Goal: Contribute content: Contribute content

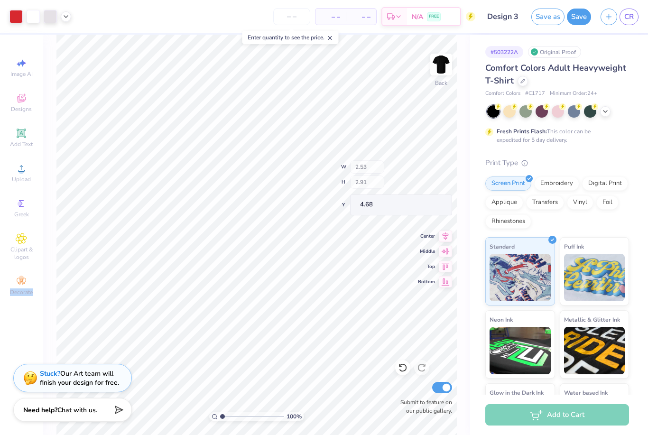
type input "4.68"
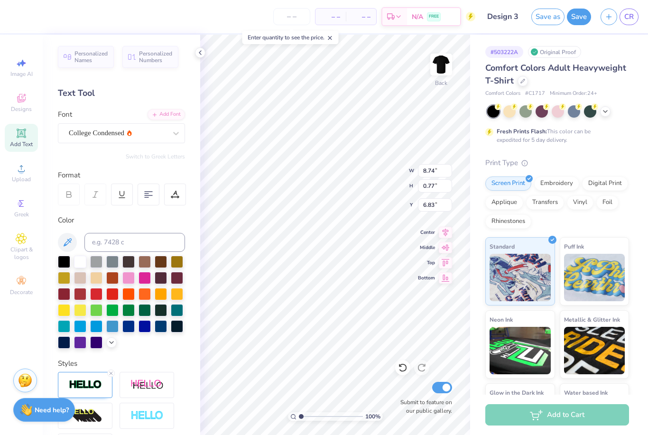
click at [40, 54] on div "Image AI Designs Add Text Upload Greek Clipart & logos Decorate" at bounding box center [21, 235] width 43 height 400
type input "1.97"
type input "1.79"
type input "4.88"
type input "8.74"
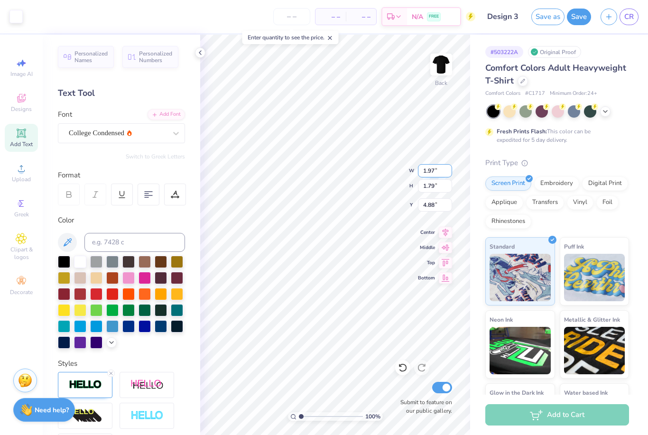
type input "0.77"
type input "6.83"
type textarea "CLub Volleyball"
click at [176, 195] on icon at bounding box center [175, 194] width 9 height 9
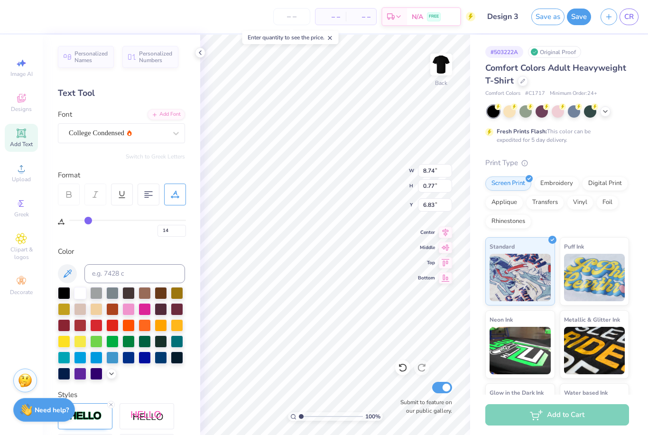
type input "13"
type input "12"
type input "11"
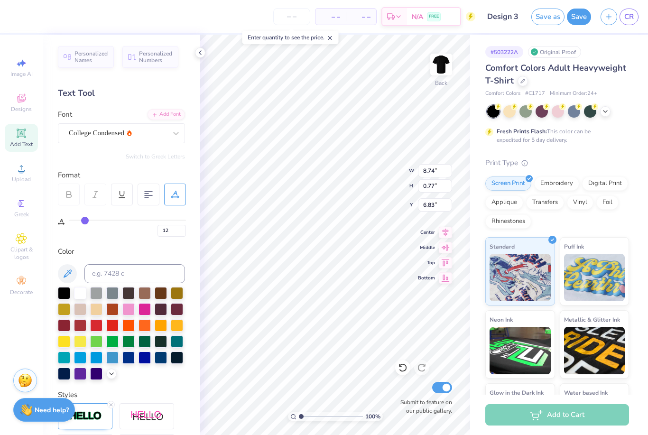
type input "11"
type input "10"
type input "9"
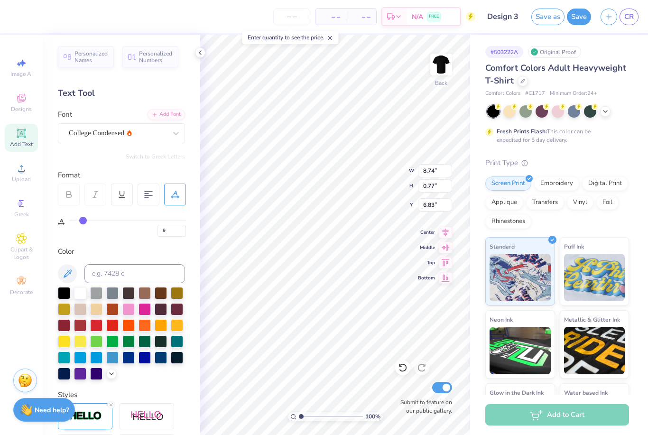
type input "8"
type input "7"
type input "5"
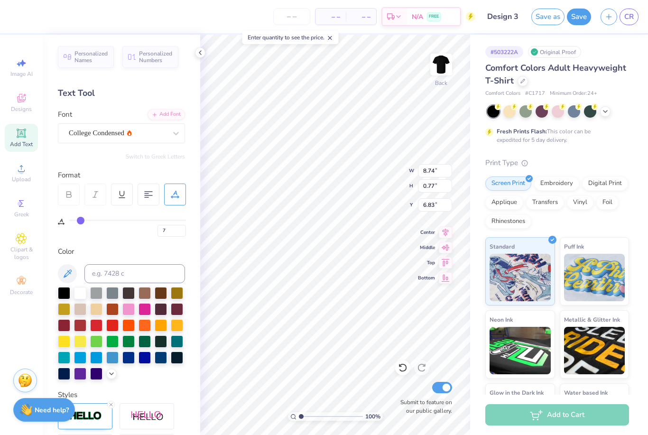
type input "5"
type input "4"
type input "3"
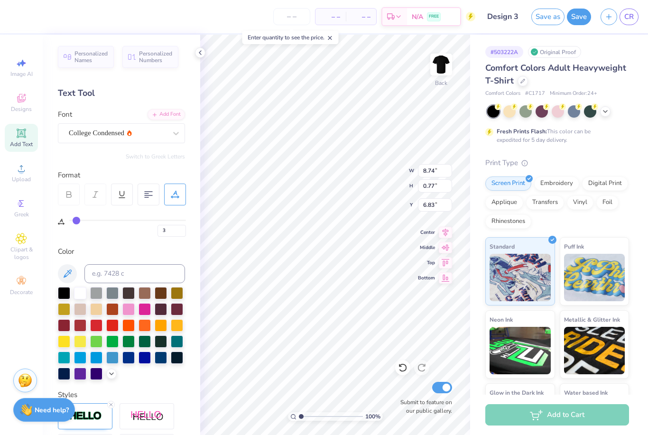
type input "1"
type input "0"
type input "1"
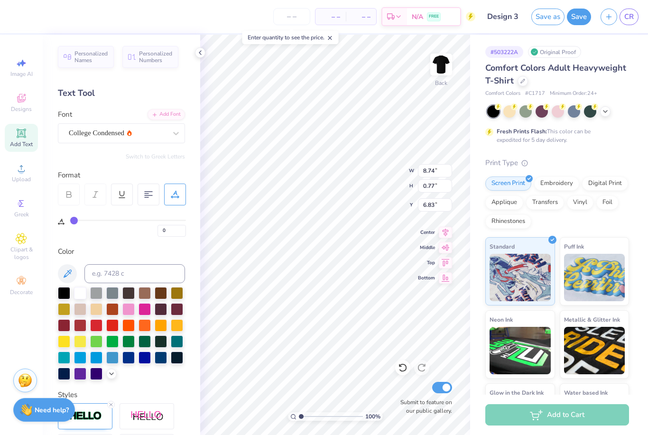
type input "1"
type input "2"
type input "3"
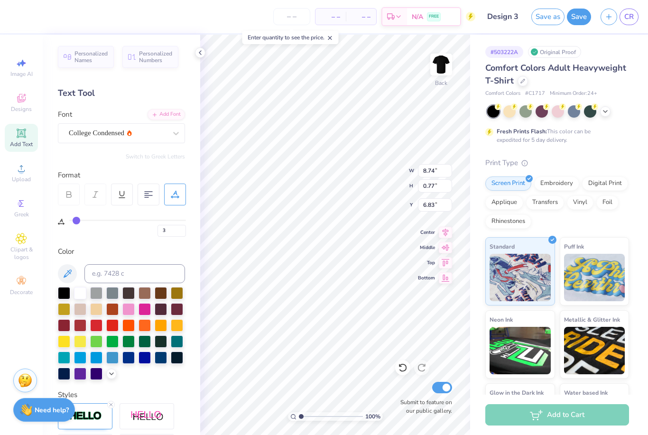
type input "4"
type input "7"
type input "10"
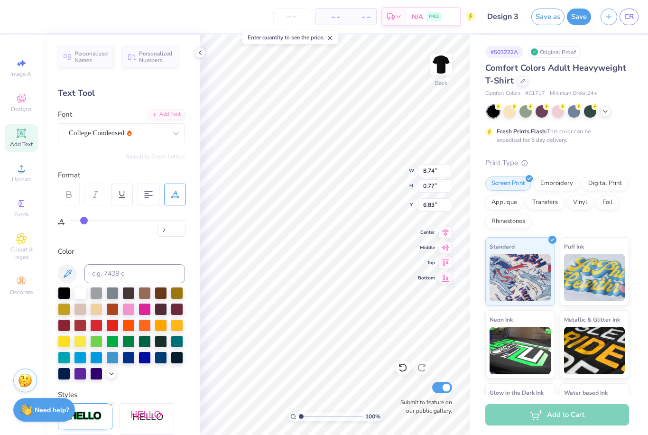
type input "10"
type input "11"
type input "13"
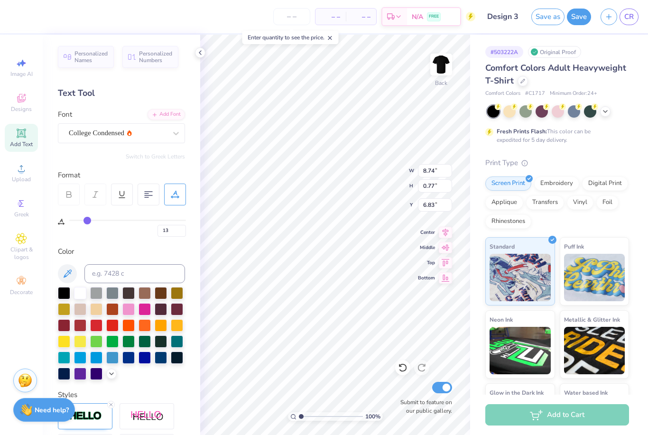
type input "16"
type input "17"
type input "19"
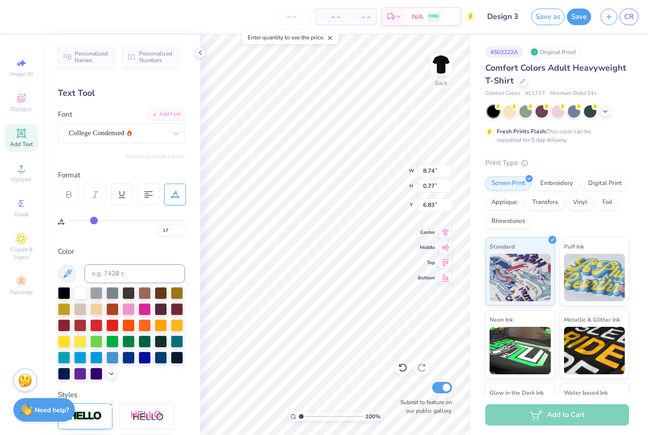
type input "19"
type input "20"
type input "22"
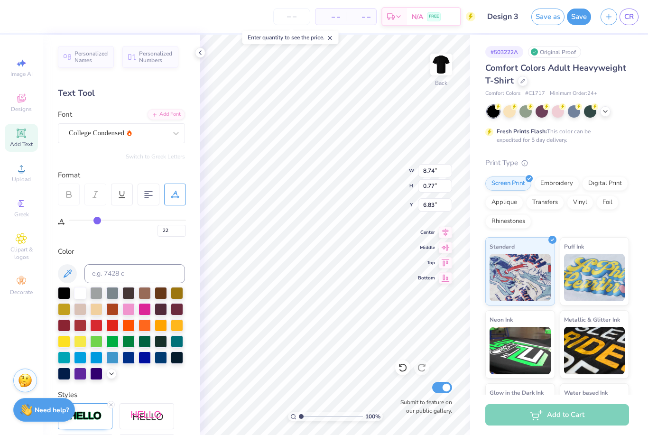
type input "23"
type input "25"
type input "27"
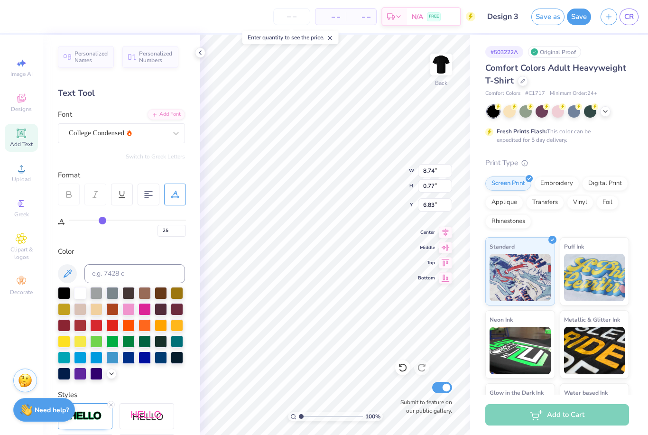
type input "27"
type input "28"
type input "29"
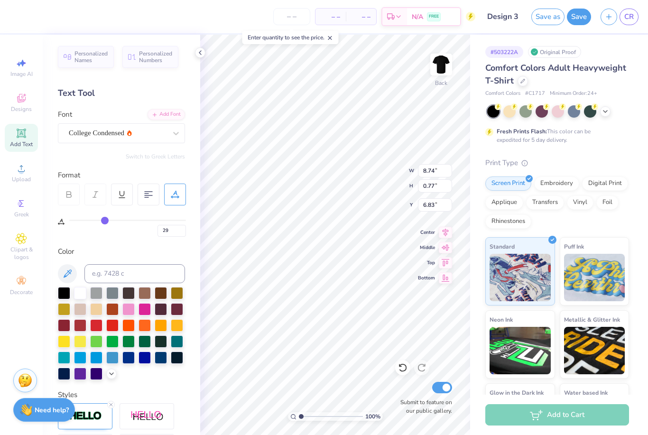
type input "30"
type input "32"
type input "34"
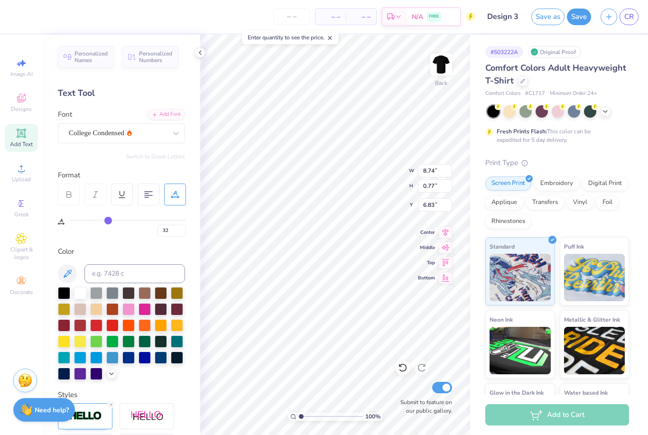
type input "34"
type input "35"
type input "36"
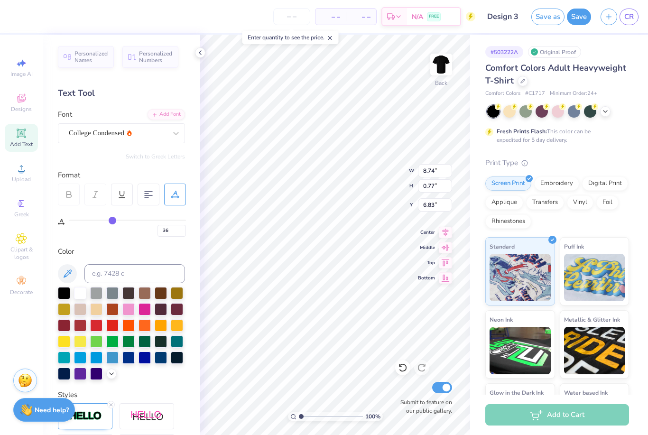
type input "37"
type input "39"
type input "40"
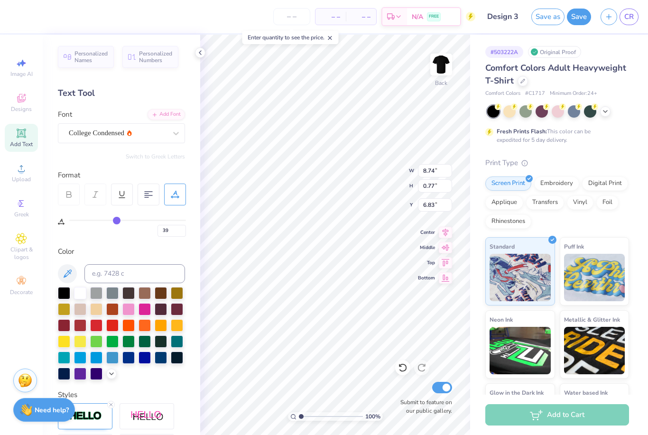
type input "40"
type input "41"
type input "42"
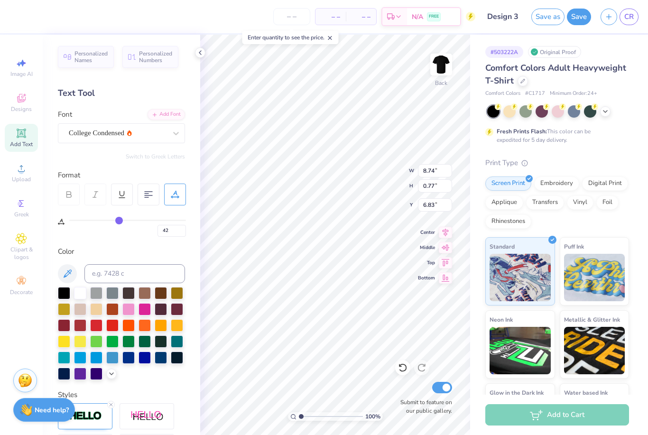
type input "43"
type input "42"
type input "41"
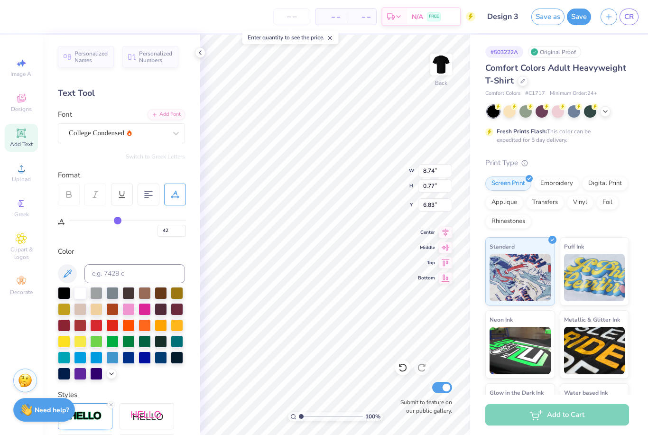
type input "41"
type input "40"
type input "39"
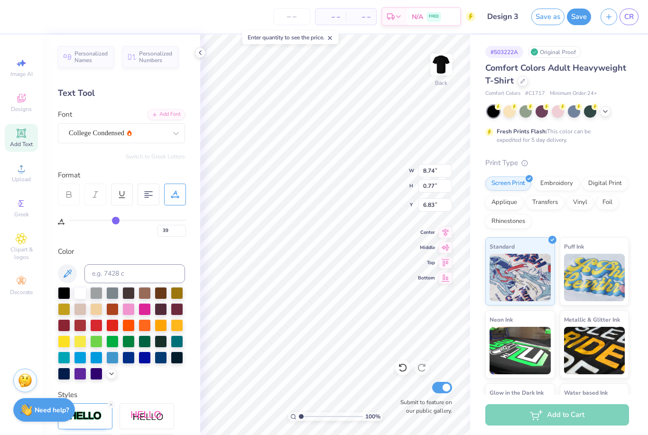
type input "37"
type input "35"
type input "32"
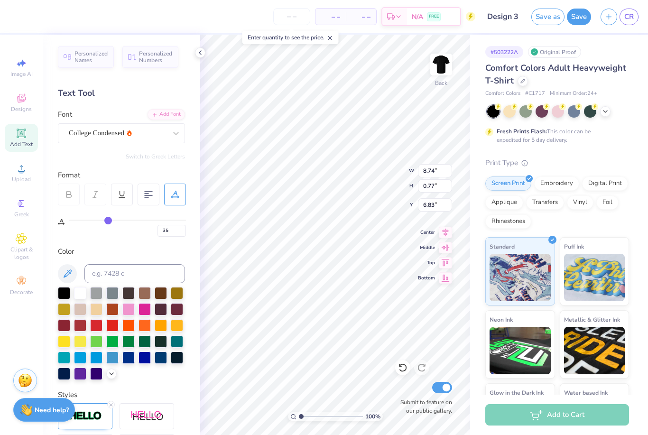
type input "32"
type input "30"
type input "27"
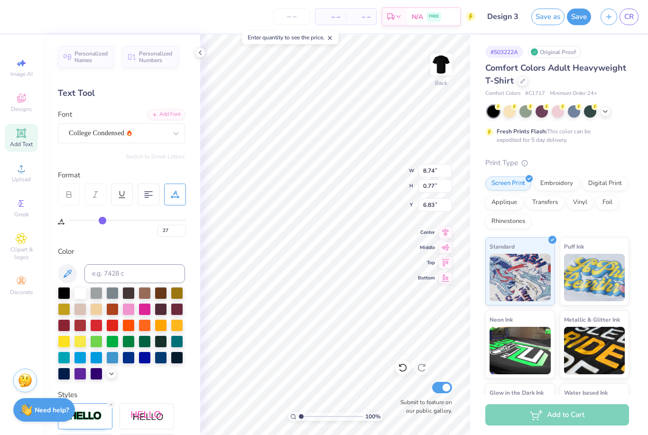
type input "25"
type input "23"
type input "21"
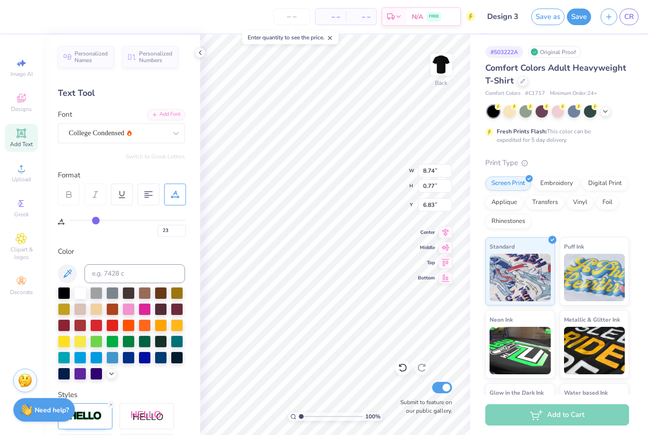
type input "21"
type input "20"
type input "18"
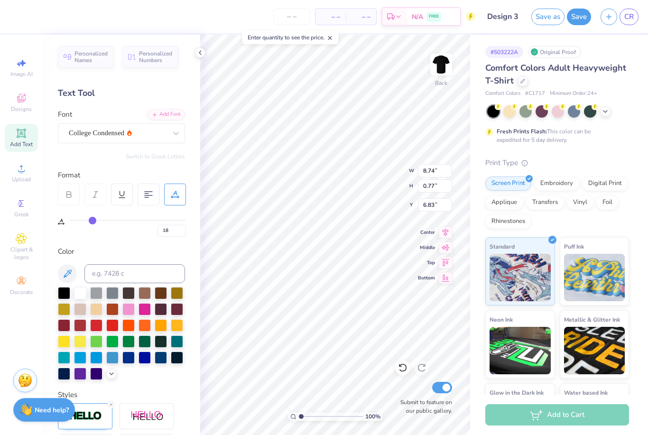
type input "17"
type input "16"
type input "15"
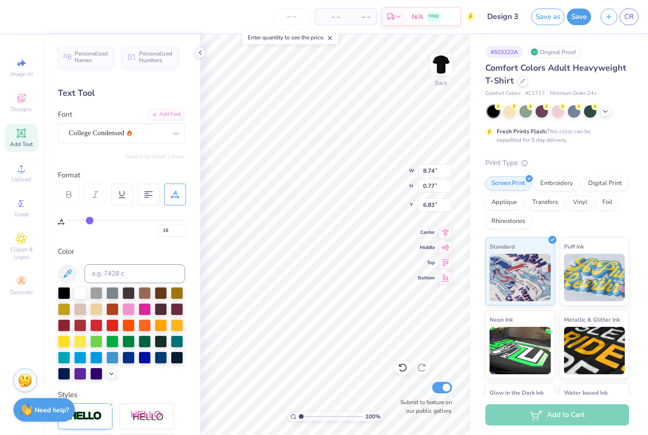
type input "15"
type input "14"
type input "13"
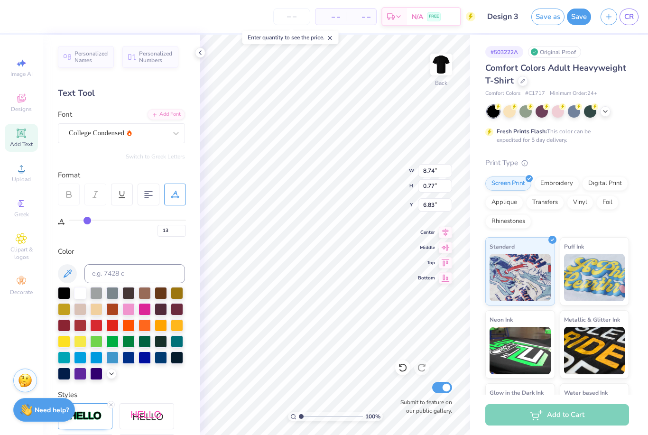
type input "12"
type input "11"
type input "10"
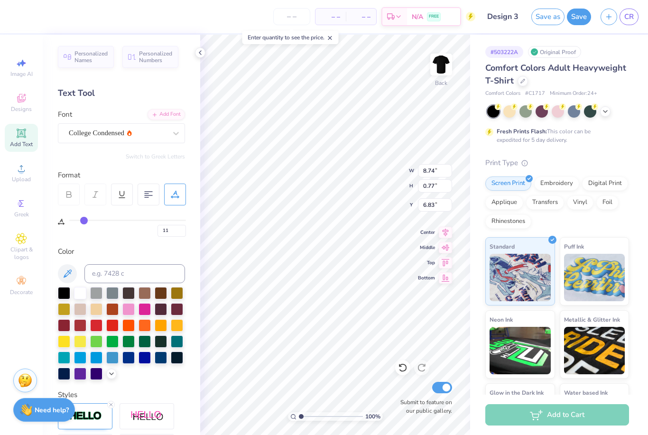
type input "10"
type input "9"
type input "8"
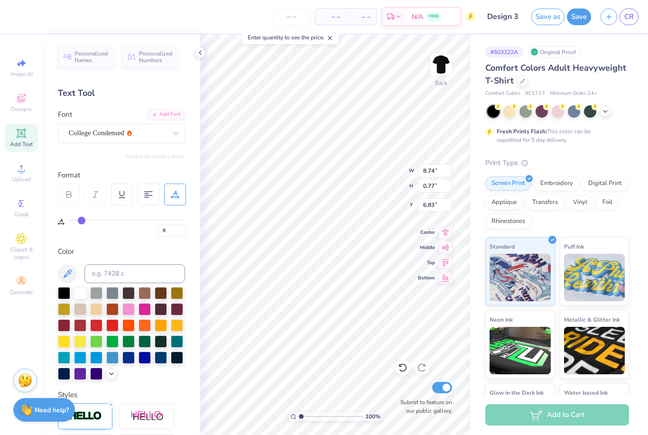
type input "7"
type input "8"
type input "9"
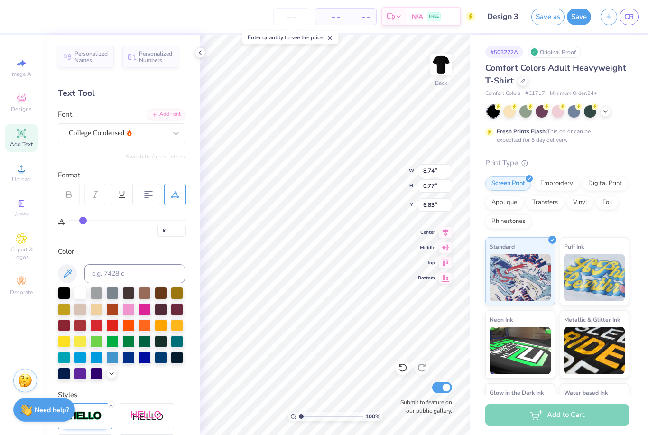
type input "9"
type input "10"
type input "11"
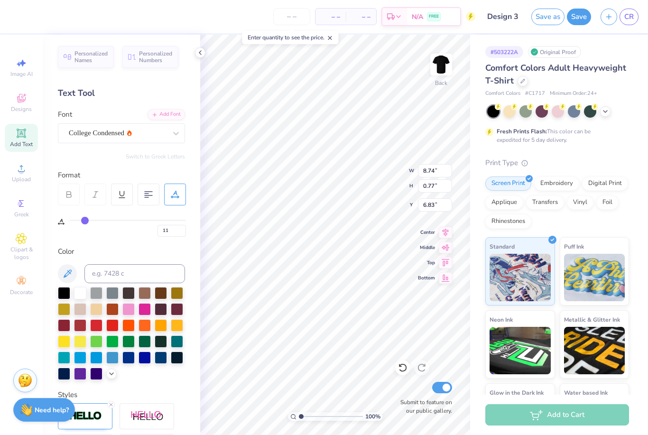
type input "12"
type input "13"
type input "14"
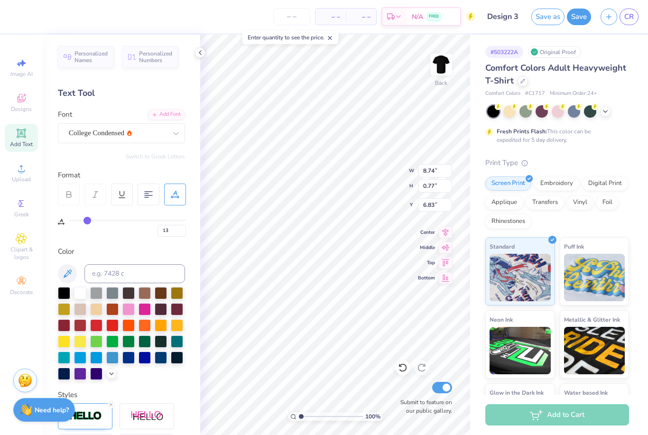
type input "14"
type input "15"
type input "16"
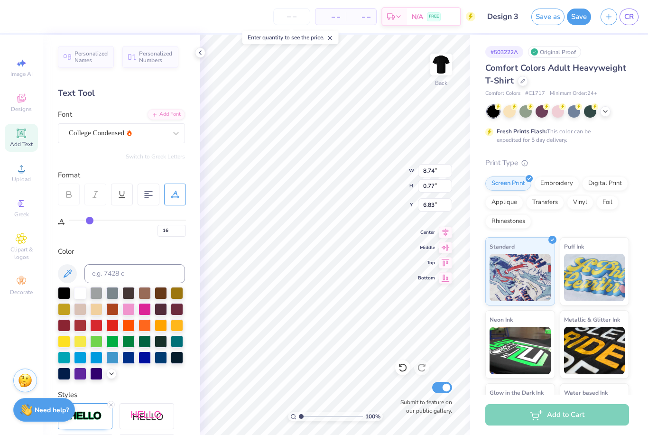
type input "16"
type input "15"
type input "14"
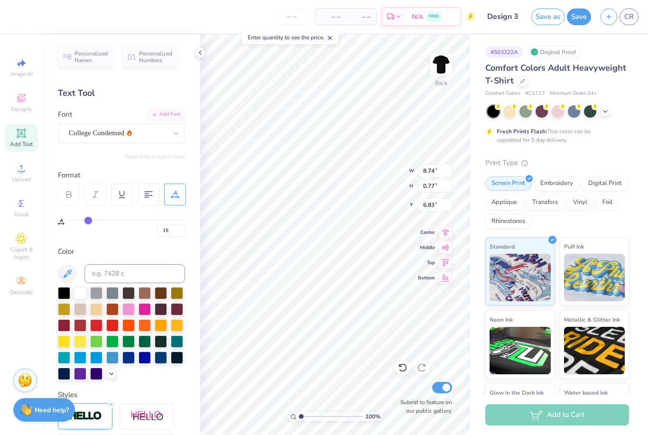
type input "14"
type input "13"
type input "14"
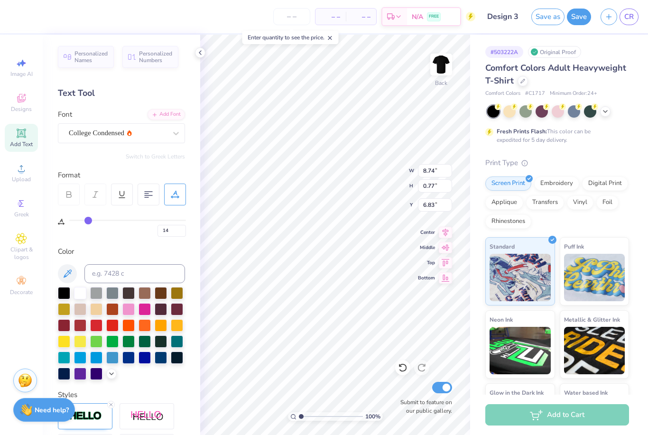
type input "15"
click at [89, 221] on input "range" at bounding box center [127, 219] width 117 height 1
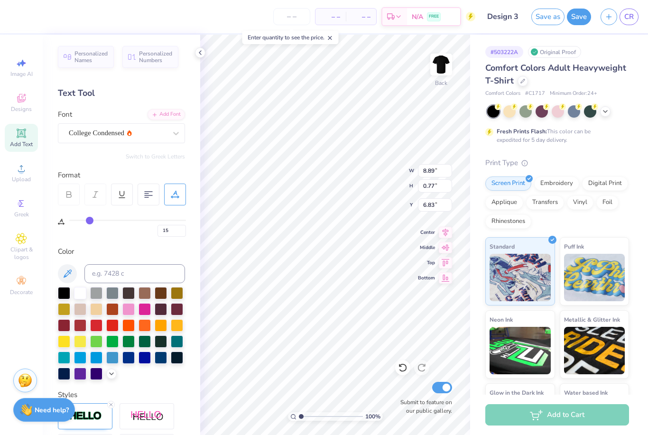
type input "6.42"
type input "0.55"
type input "6.67"
type input "16"
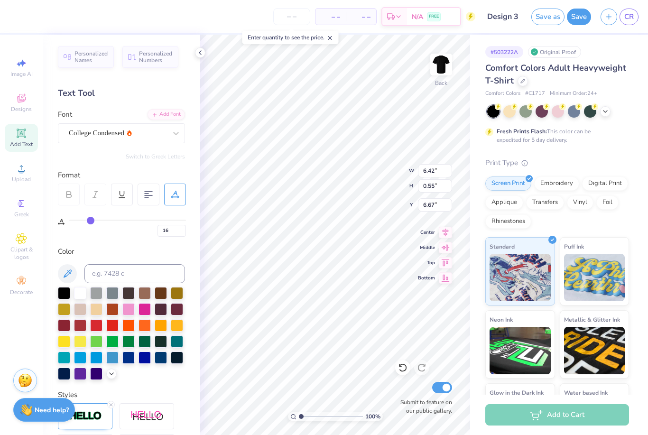
type input "17"
type input "18"
type input "19"
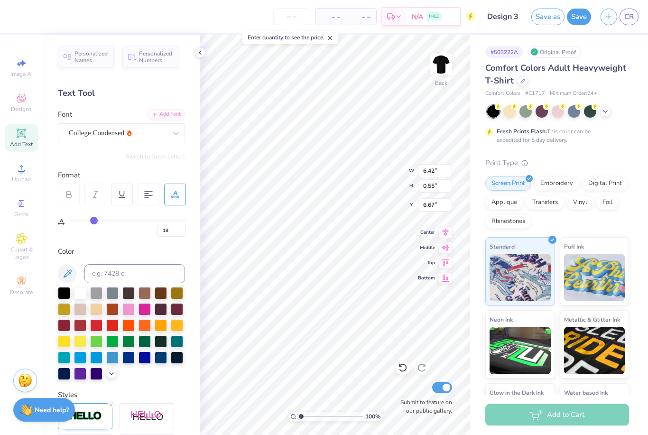
type input "19"
type input "20"
type input "21"
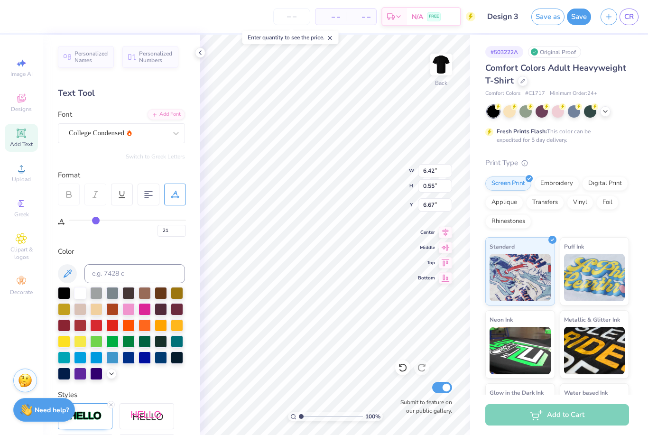
type input "22"
type input "23"
type input "24"
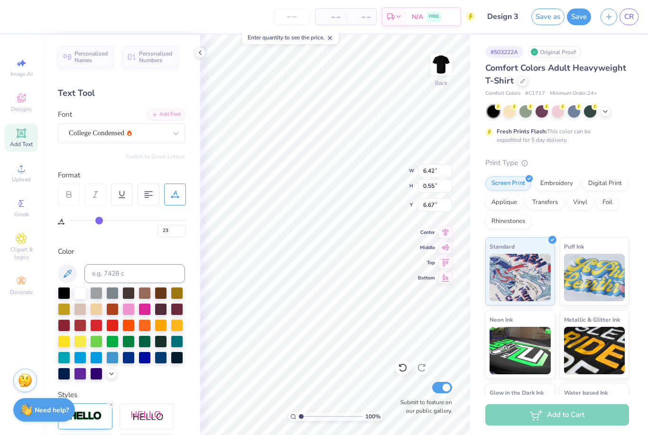
type input "24"
type input "25"
type input "26"
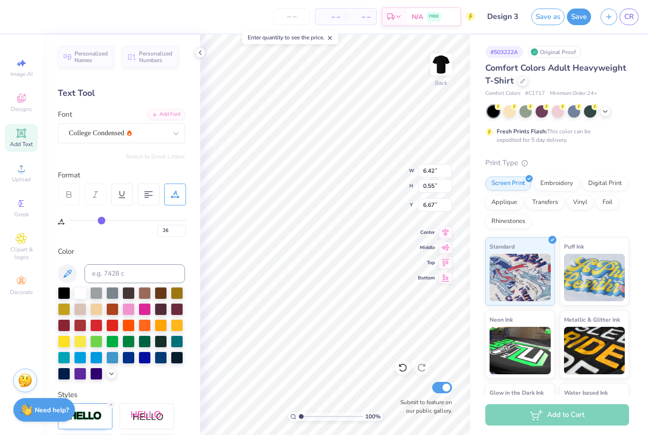
type input "27"
type input "28"
drag, startPoint x: 90, startPoint y: 220, endPoint x: 111, endPoint y: 221, distance: 21.3
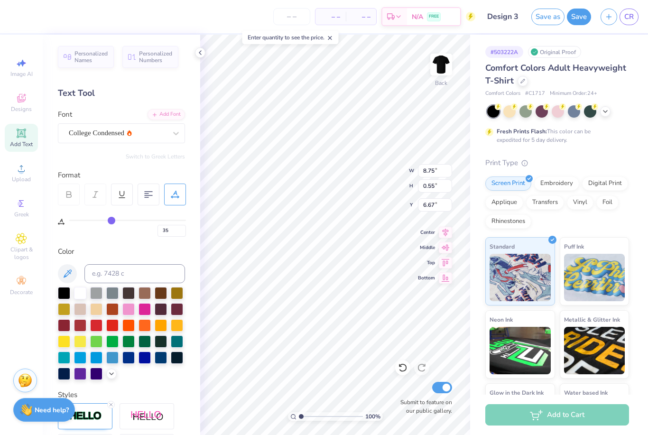
click at [111, 221] on input "range" at bounding box center [127, 219] width 117 height 1
drag, startPoint x: 111, startPoint y: 222, endPoint x: 116, endPoint y: 223, distance: 5.3
click at [116, 221] on input "range" at bounding box center [127, 219] width 117 height 1
click at [179, 231] on input "40" at bounding box center [171, 231] width 28 height 12
click at [631, 50] on div "# 503222A Original Proof Comfort Colors Adult Heavyweight T-Shirt Comfort Color…" at bounding box center [559, 243] width 178 height 417
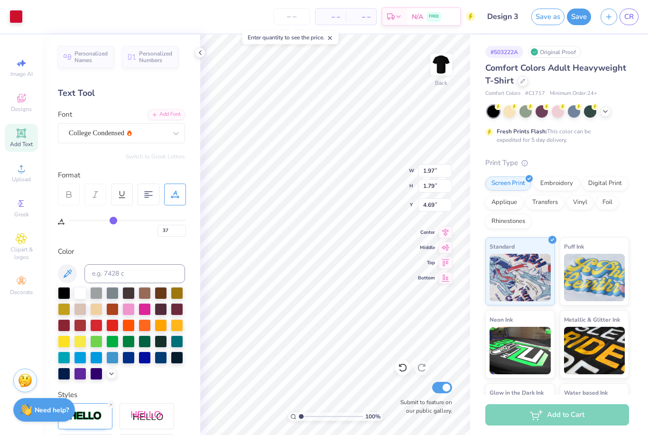
click at [117, 91] on div "Text Tool" at bounding box center [121, 93] width 127 height 13
click at [629, 46] on div "# 503222A Original Proof Comfort Colors Adult Heavyweight T-Shirt Comfort Color…" at bounding box center [559, 243] width 178 height 417
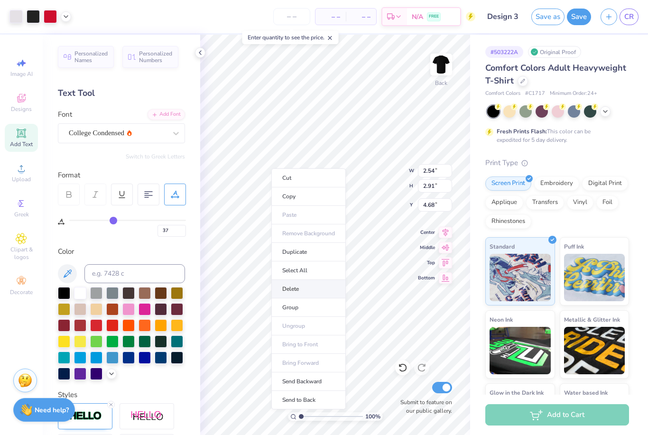
click at [304, 289] on li "Delete" at bounding box center [308, 289] width 74 height 18
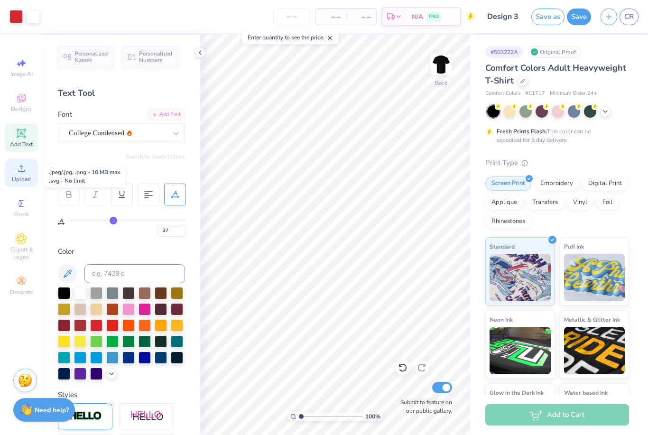
click at [23, 183] on span "Upload" at bounding box center [21, 179] width 19 height 8
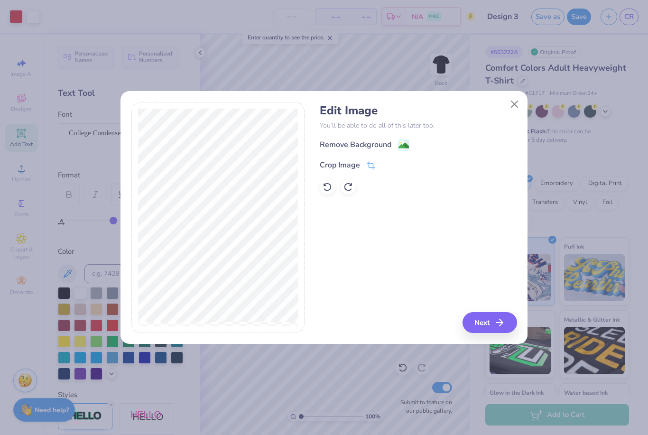
click at [413, 142] on div "Remove Background" at bounding box center [417, 145] width 197 height 12
click at [402, 144] on image at bounding box center [403, 145] width 10 height 10
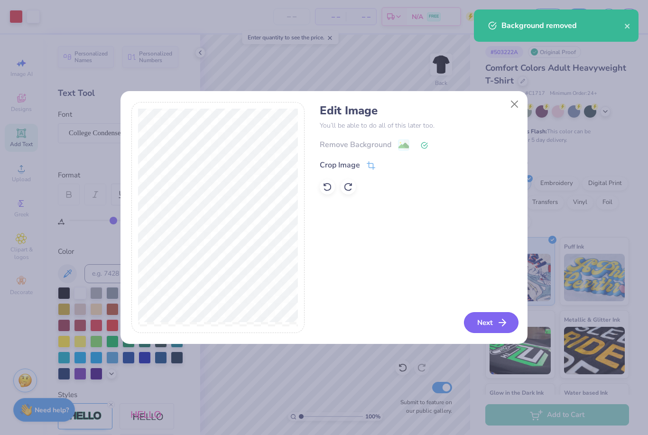
click at [498, 328] on icon "button" at bounding box center [501, 322] width 11 height 11
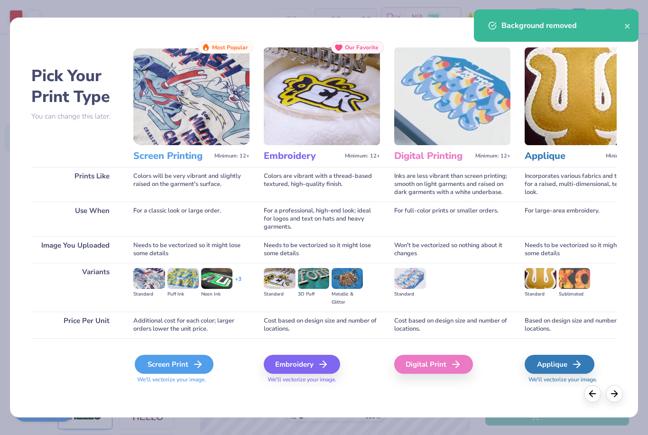
click at [194, 360] on icon at bounding box center [197, 363] width 11 height 11
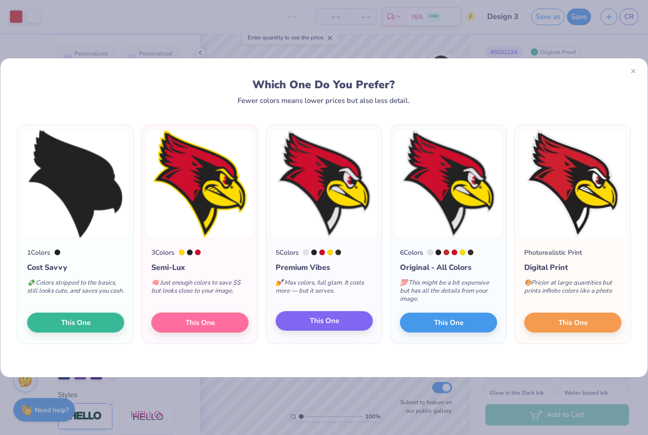
click at [338, 320] on span "This One" at bounding box center [324, 320] width 29 height 11
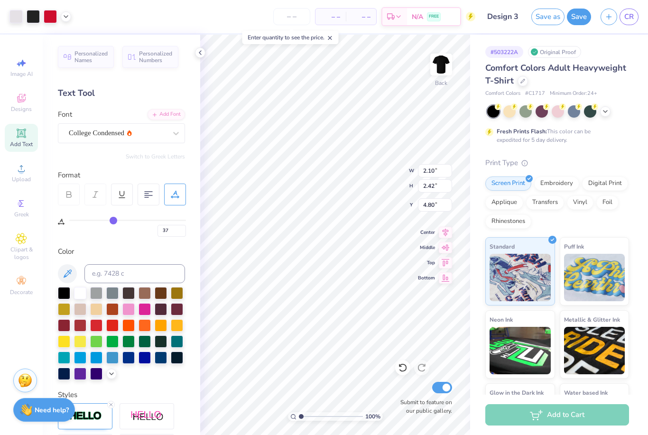
click at [175, 84] on div "Personalized Names Personalized Numbers Text Tool Add Font Font College Condens…" at bounding box center [121, 235] width 157 height 400
click at [628, 49] on div "# 503222A Original Proof" at bounding box center [557, 52] width 144 height 12
click at [627, 49] on div "# 503222A Original Proof" at bounding box center [557, 52] width 144 height 12
click at [560, 108] on icon at bounding box center [562, 105] width 7 height 7
click at [606, 110] on polyline at bounding box center [605, 110] width 4 height 2
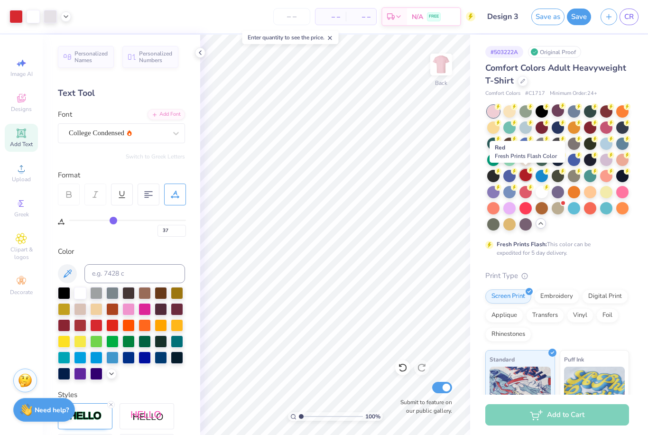
click at [528, 176] on div at bounding box center [525, 175] width 12 height 12
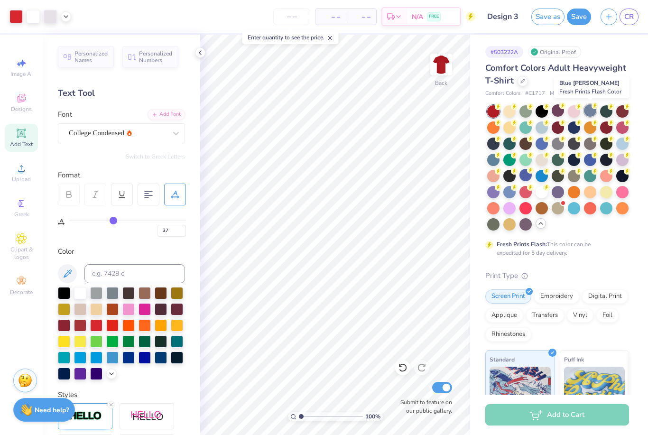
click at [591, 114] on div at bounding box center [590, 110] width 12 height 12
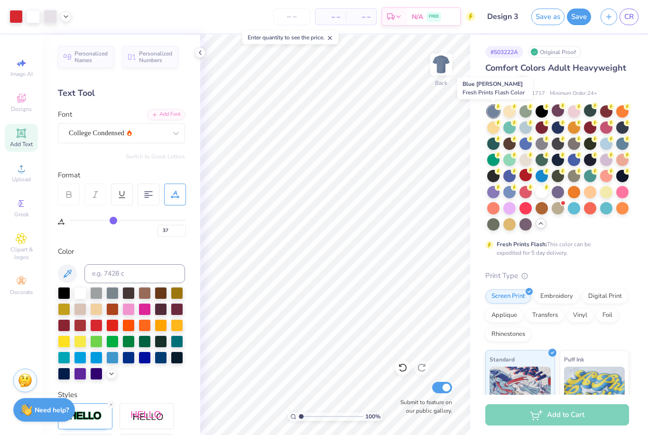
click at [494, 109] on div at bounding box center [493, 111] width 12 height 12
click at [524, 158] on div at bounding box center [525, 159] width 12 height 12
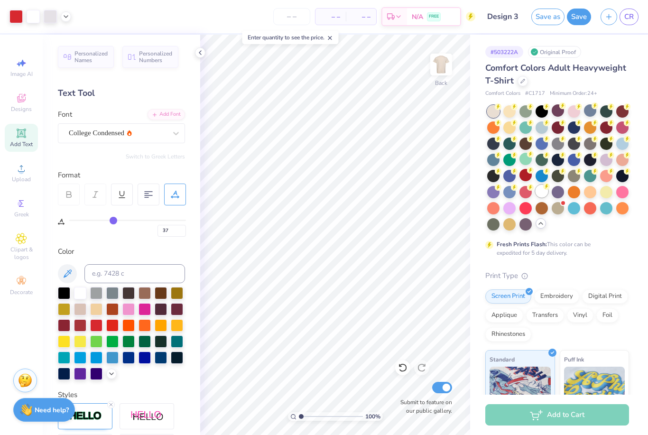
click at [544, 194] on div at bounding box center [541, 191] width 12 height 12
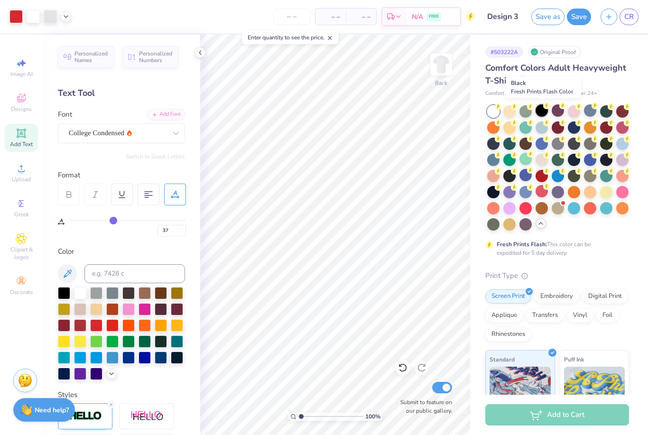
click at [541, 109] on div at bounding box center [541, 110] width 12 height 12
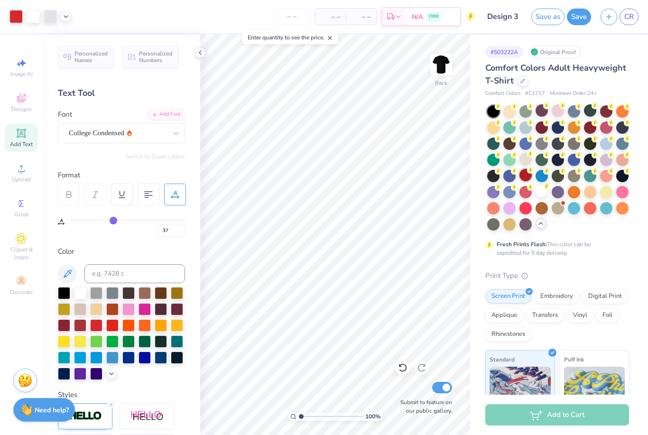
click at [526, 176] on div at bounding box center [525, 175] width 12 height 12
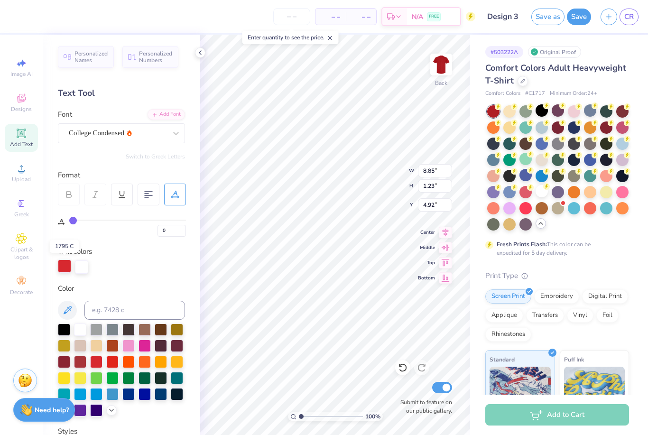
click at [64, 264] on div at bounding box center [64, 265] width 13 height 13
click at [63, 332] on div at bounding box center [64, 328] width 12 height 12
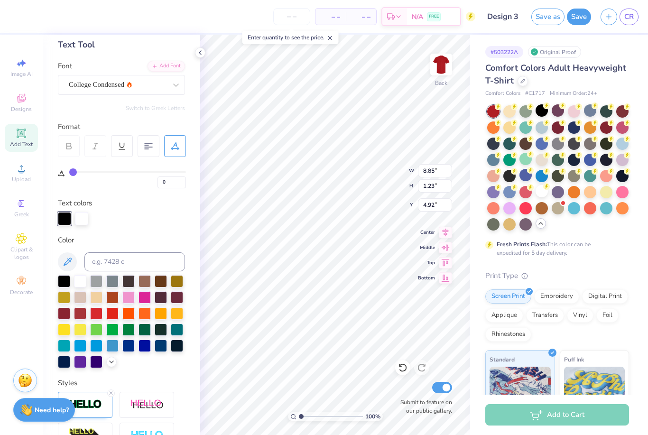
scroll to position [50, 0]
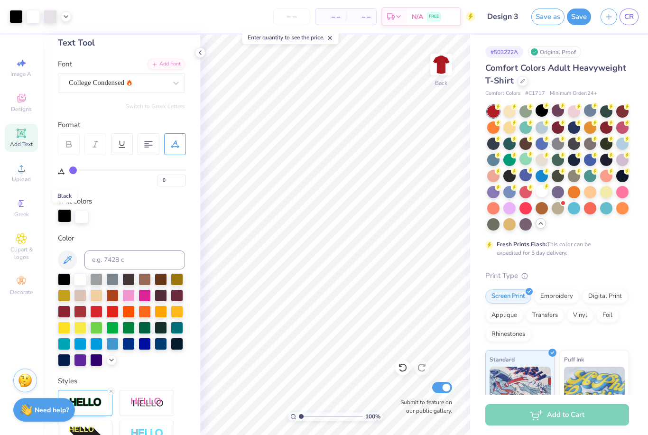
click at [64, 218] on div at bounding box center [64, 215] width 13 height 13
click at [113, 313] on div at bounding box center [112, 310] width 12 height 12
click at [573, 114] on div at bounding box center [573, 110] width 12 height 12
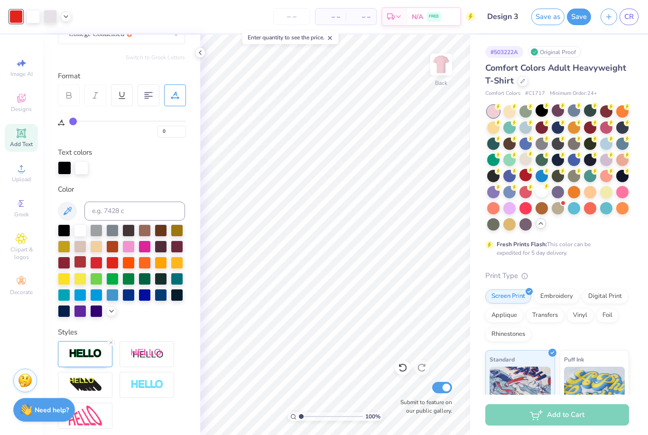
scroll to position [107, 0]
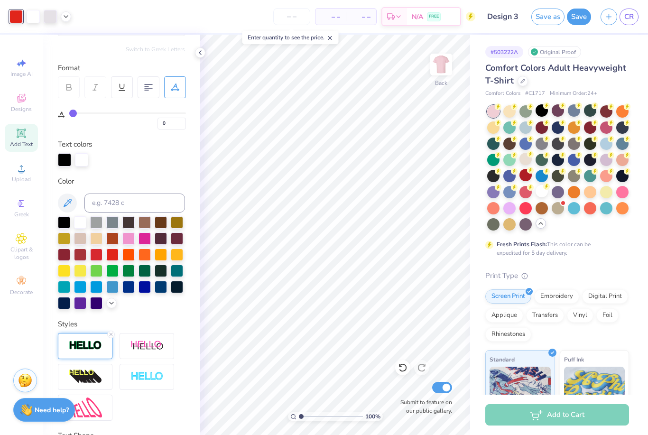
click at [87, 350] on img at bounding box center [85, 345] width 33 height 11
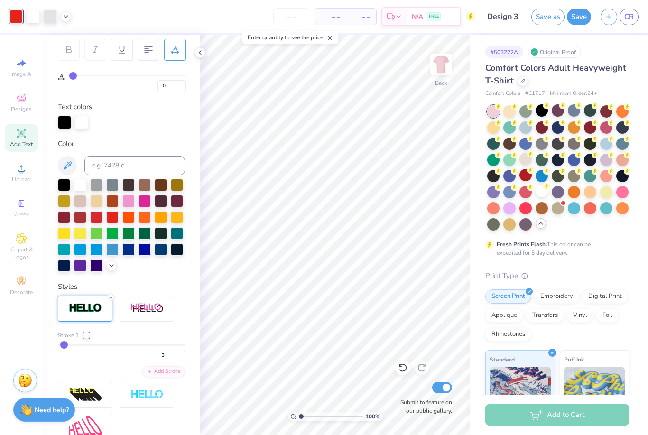
scroll to position [148, 0]
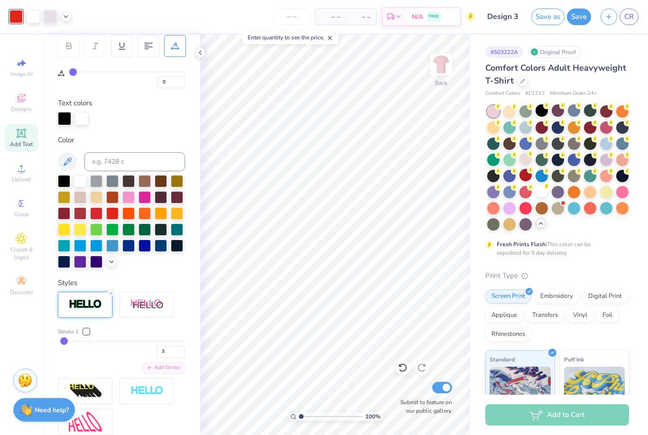
click at [84, 333] on div at bounding box center [86, 331] width 6 height 6
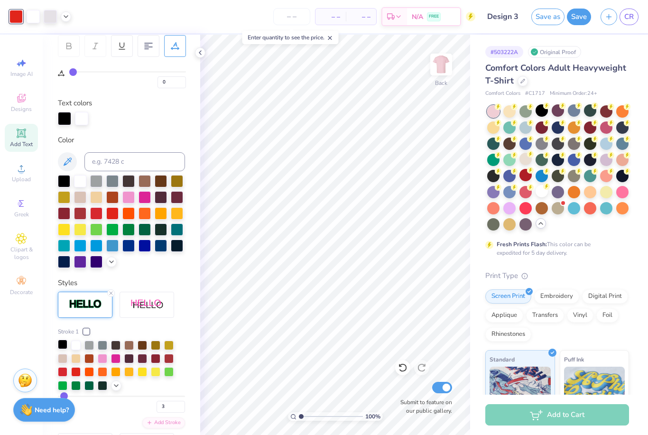
click at [64, 347] on div at bounding box center [62, 343] width 9 height 9
click at [65, 117] on div at bounding box center [64, 117] width 13 height 13
click at [113, 215] on div at bounding box center [112, 212] width 12 height 12
click at [98, 216] on div at bounding box center [96, 212] width 12 height 12
click at [111, 216] on div at bounding box center [112, 212] width 12 height 12
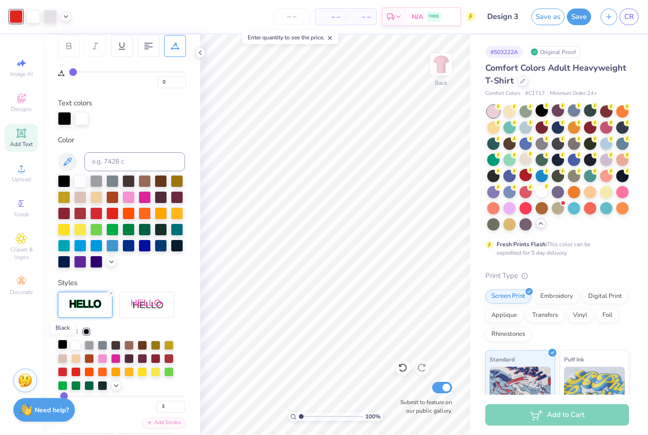
click at [63, 344] on div at bounding box center [62, 343] width 9 height 9
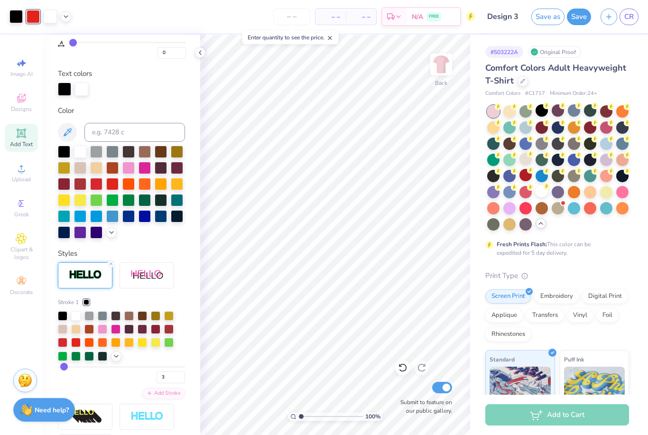
scroll to position [179, 0]
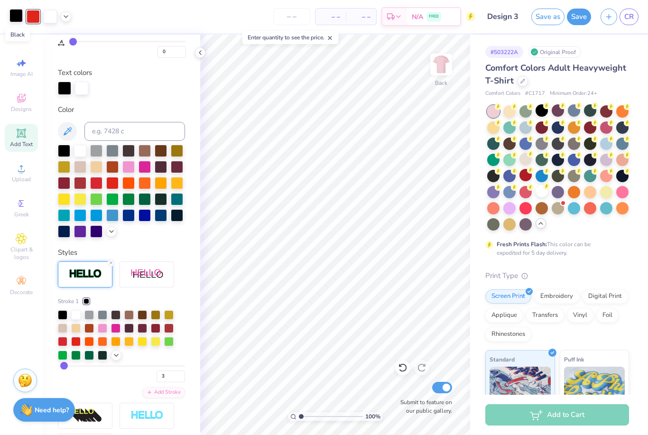
click at [17, 19] on div at bounding box center [15, 15] width 13 height 13
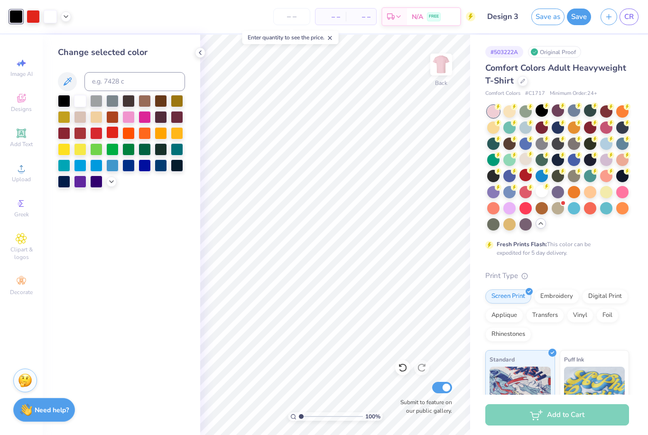
click at [111, 136] on div at bounding box center [112, 132] width 12 height 12
click at [84, 106] on div at bounding box center [80, 100] width 12 height 12
click at [112, 138] on div at bounding box center [112, 132] width 12 height 12
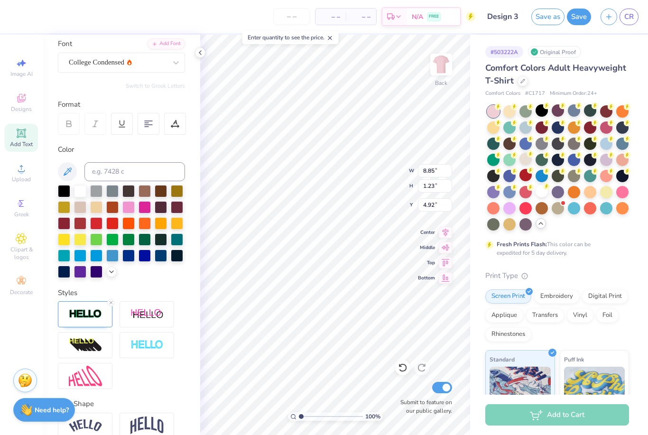
scroll to position [84, 0]
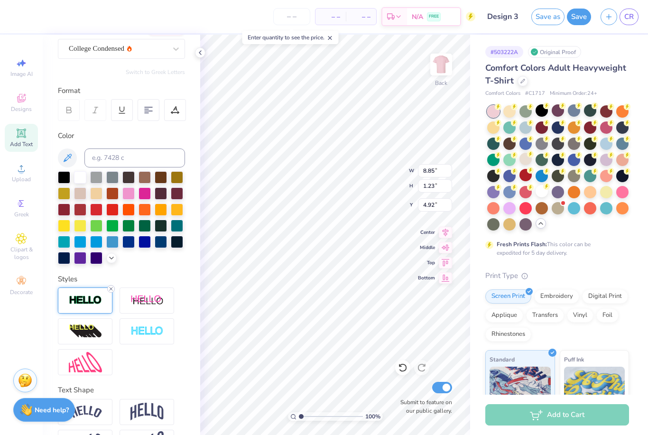
click at [110, 290] on icon at bounding box center [111, 289] width 6 height 6
click at [87, 302] on img at bounding box center [85, 300] width 33 height 11
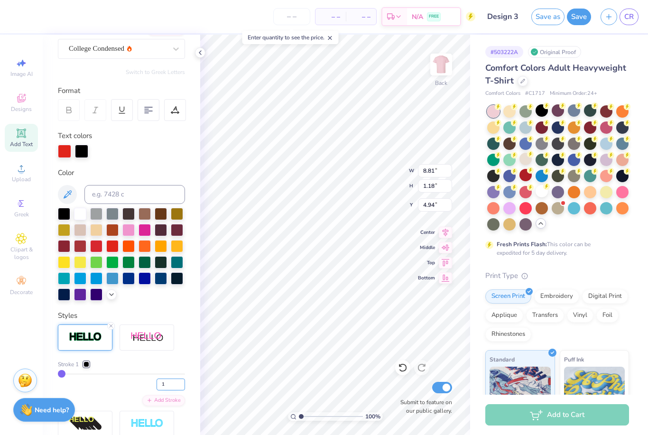
click at [171, 383] on input "1" at bounding box center [170, 384] width 28 height 12
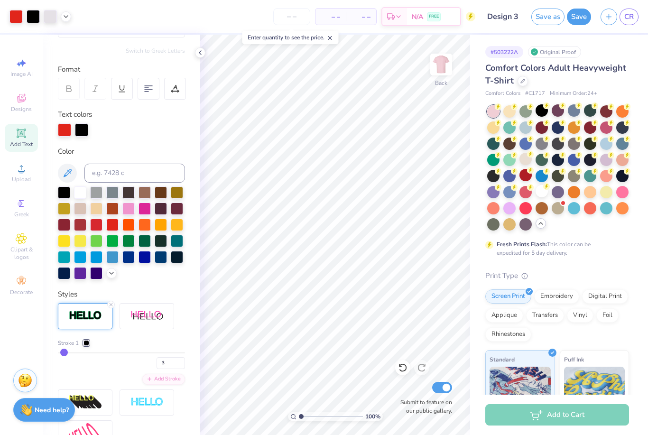
scroll to position [107, 0]
